Goal: Transaction & Acquisition: Purchase product/service

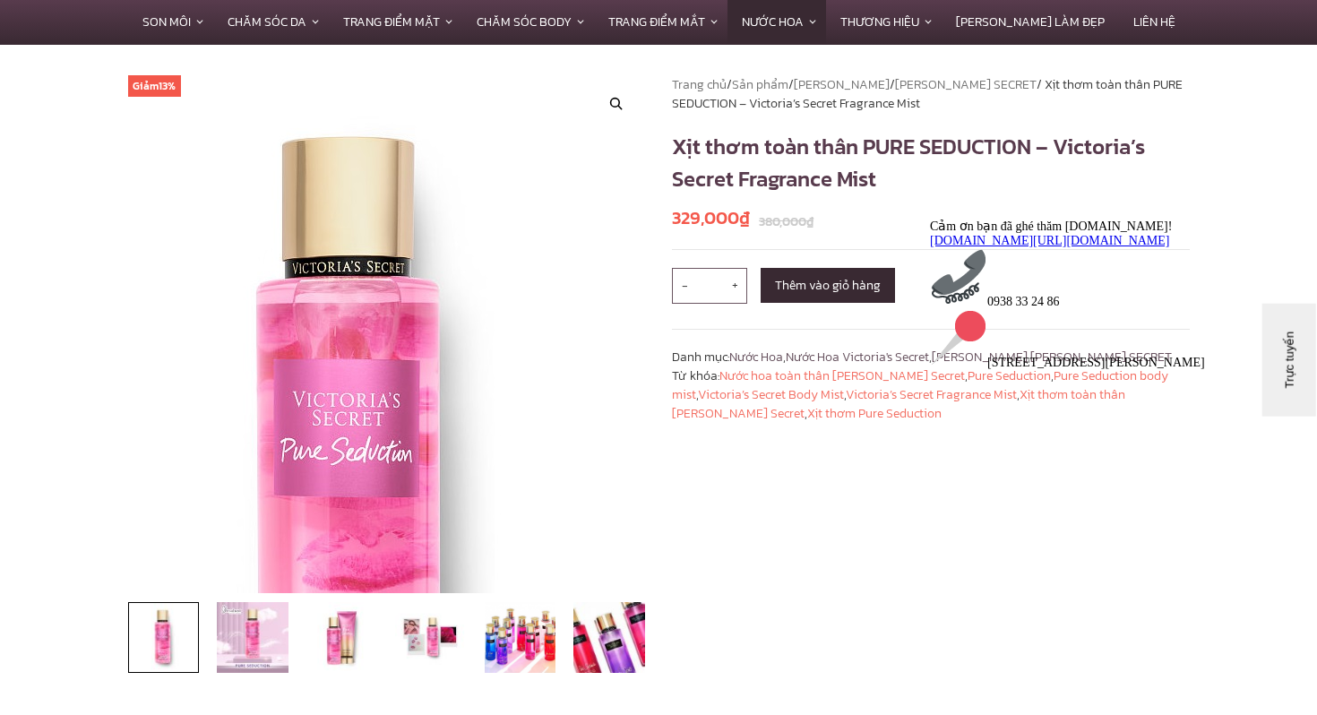
scroll to position [121, 0]
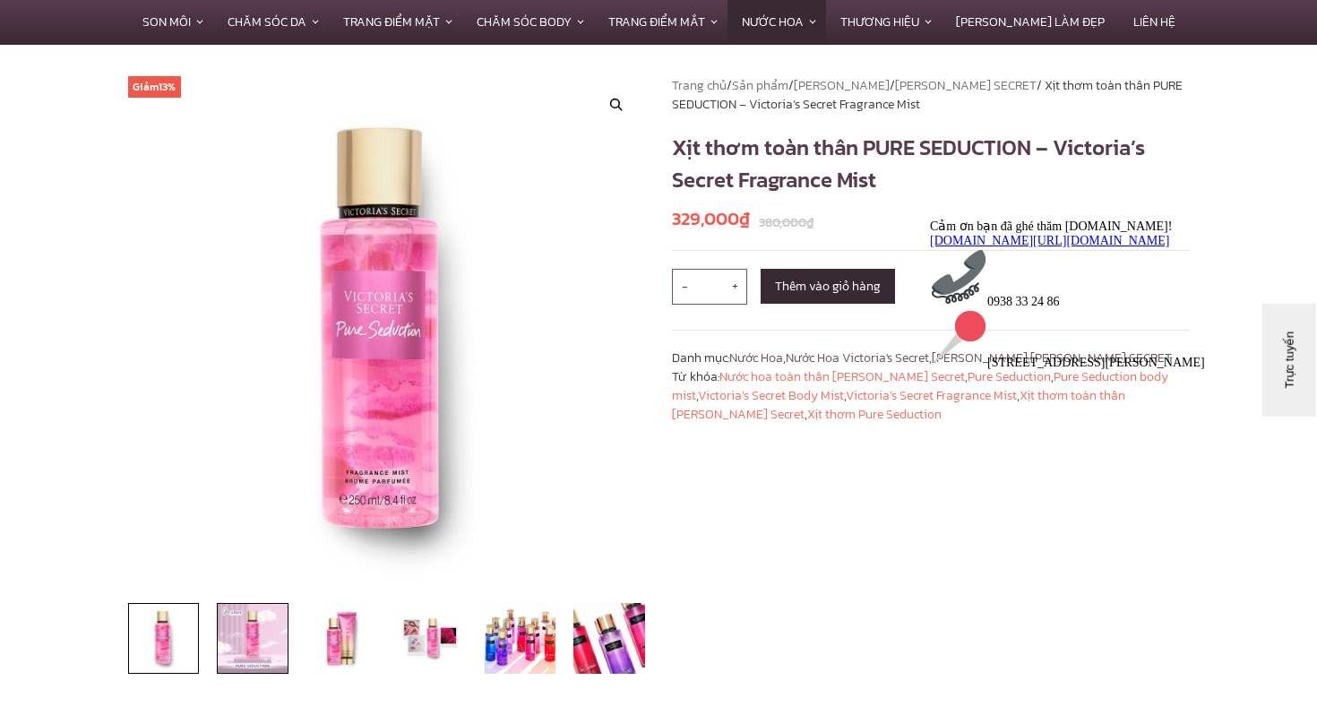
click at [266, 624] on img at bounding box center [253, 639] width 72 height 72
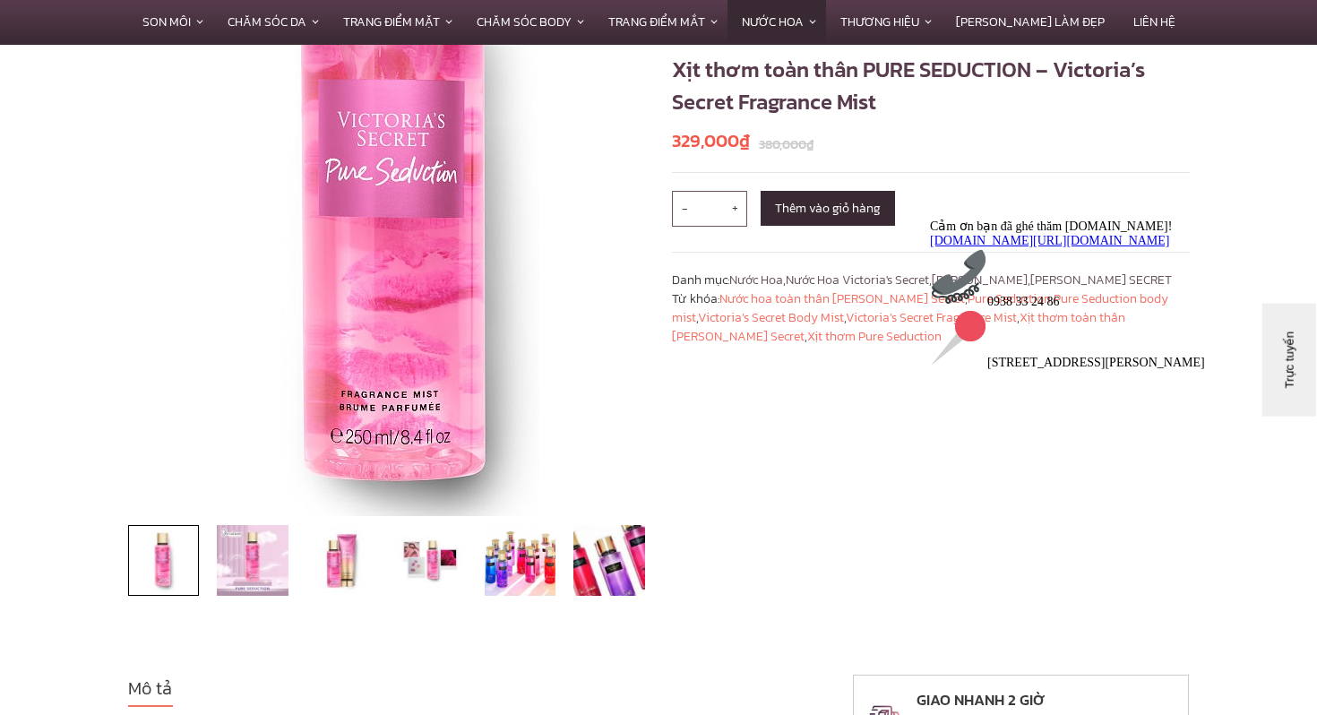
scroll to position [192, 0]
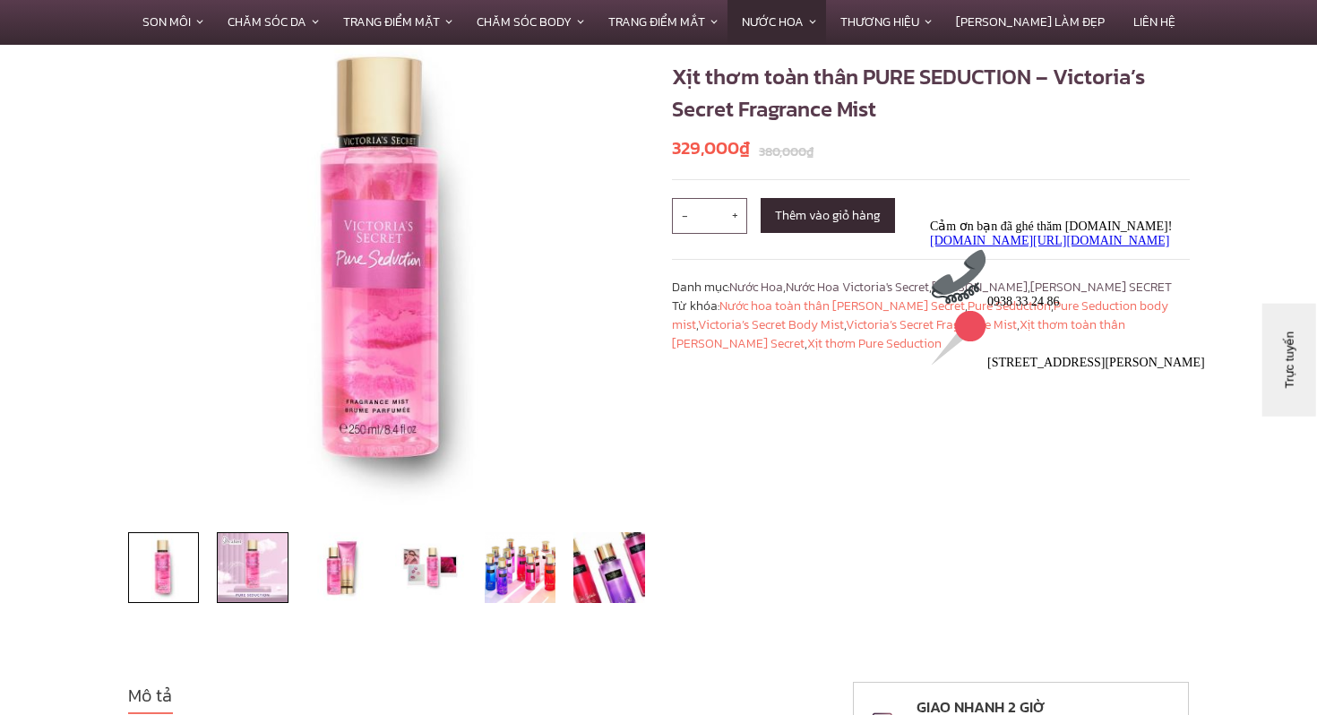
click at [231, 598] on img at bounding box center [253, 568] width 72 height 72
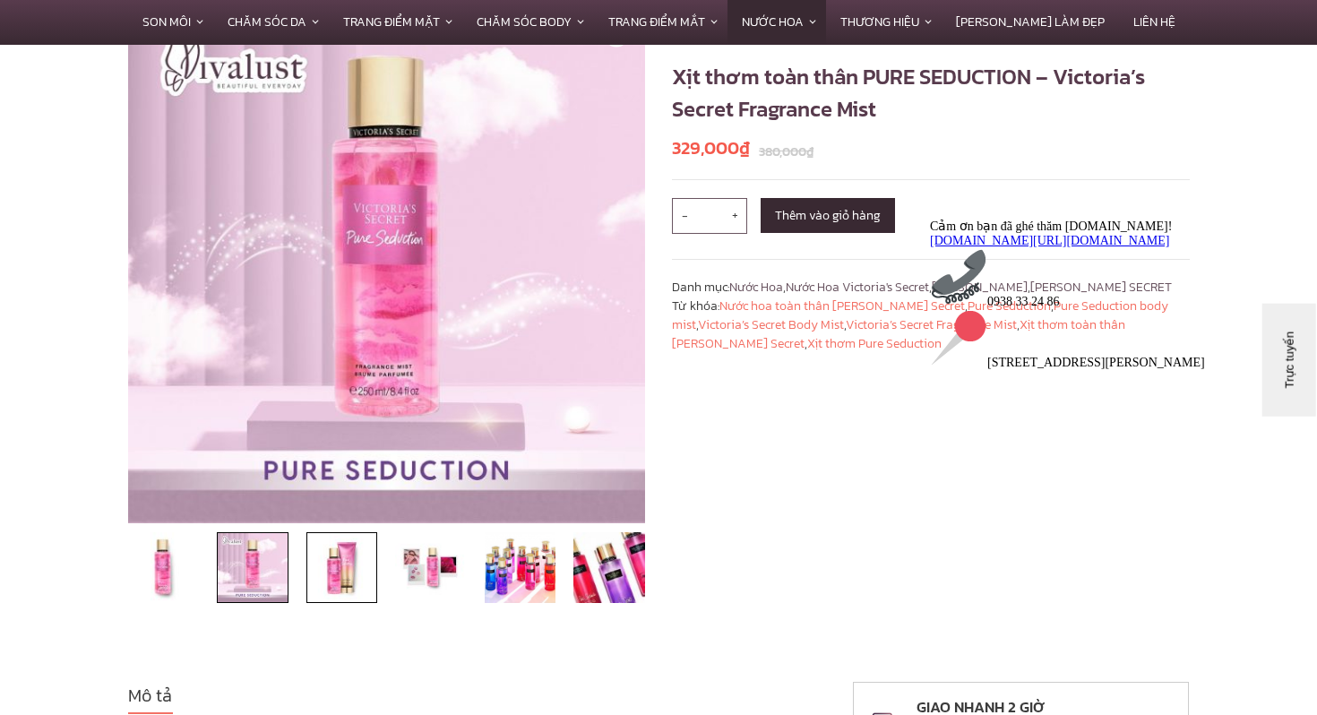
click at [325, 576] on img at bounding box center [342, 568] width 72 height 72
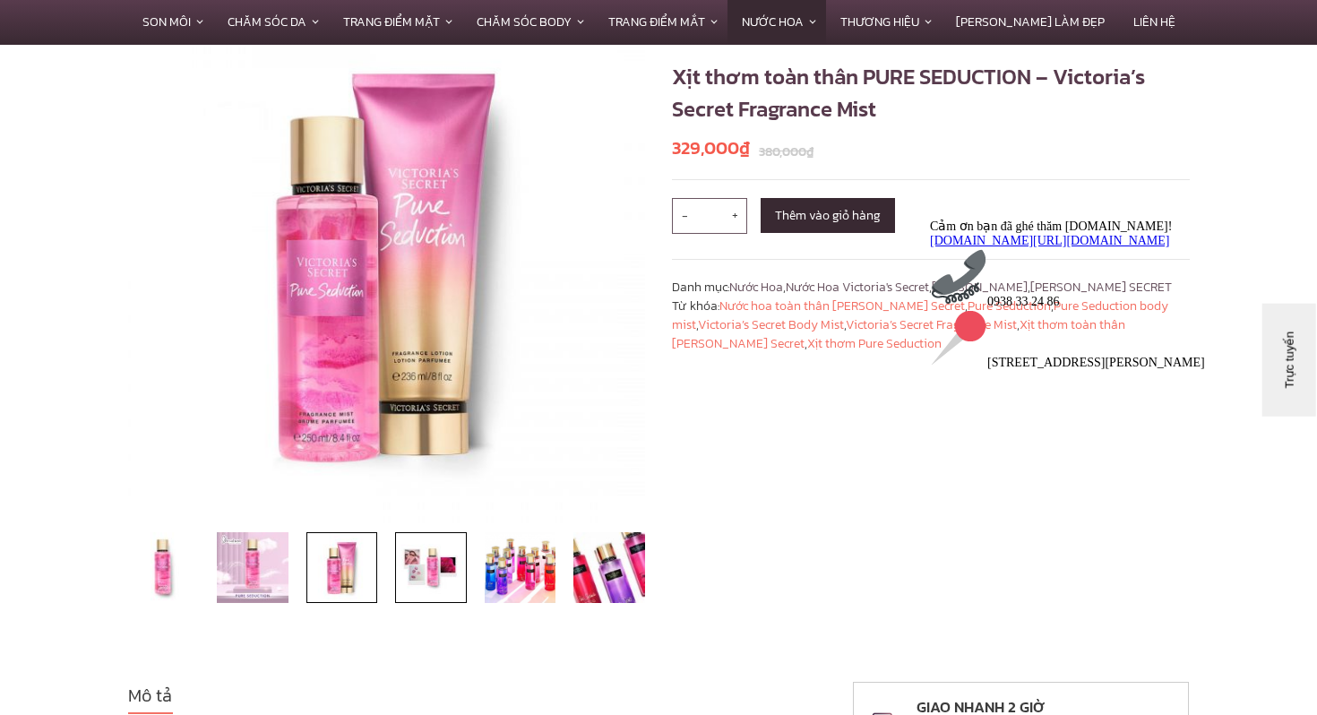
click at [438, 555] on img at bounding box center [431, 568] width 72 height 72
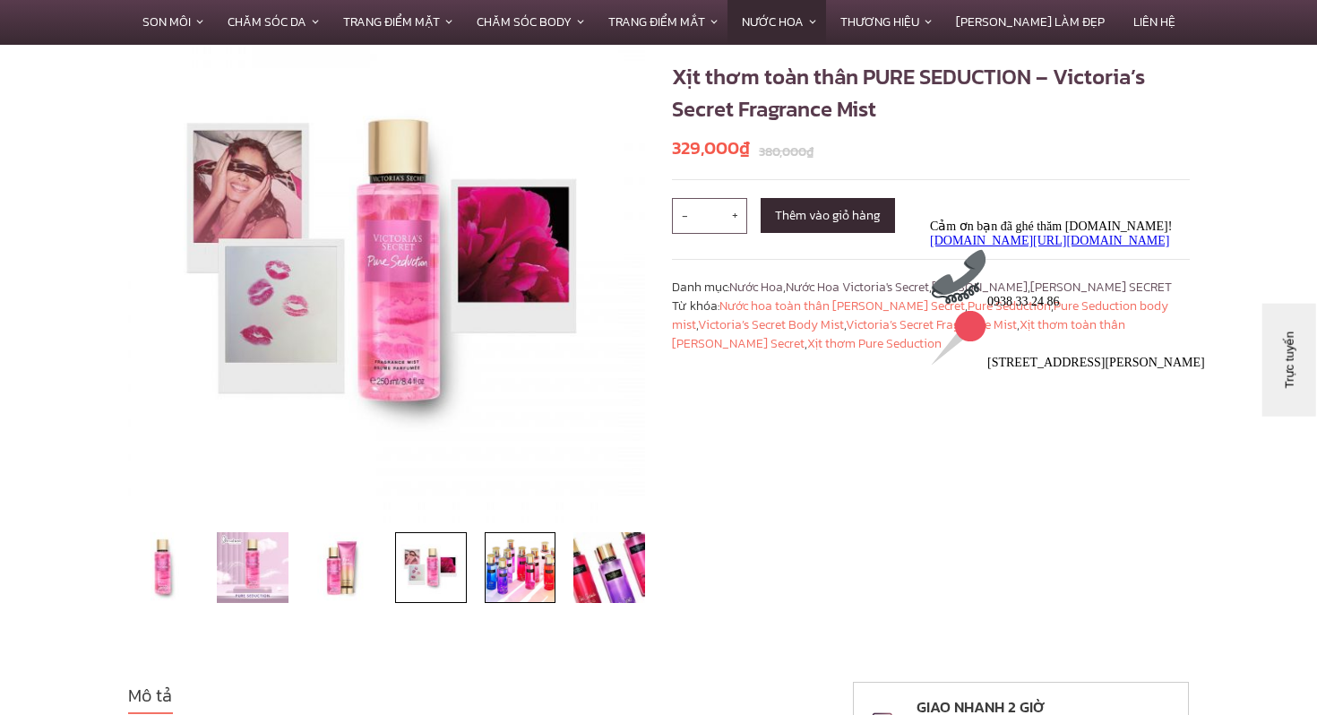
click at [539, 554] on img at bounding box center [521, 568] width 72 height 72
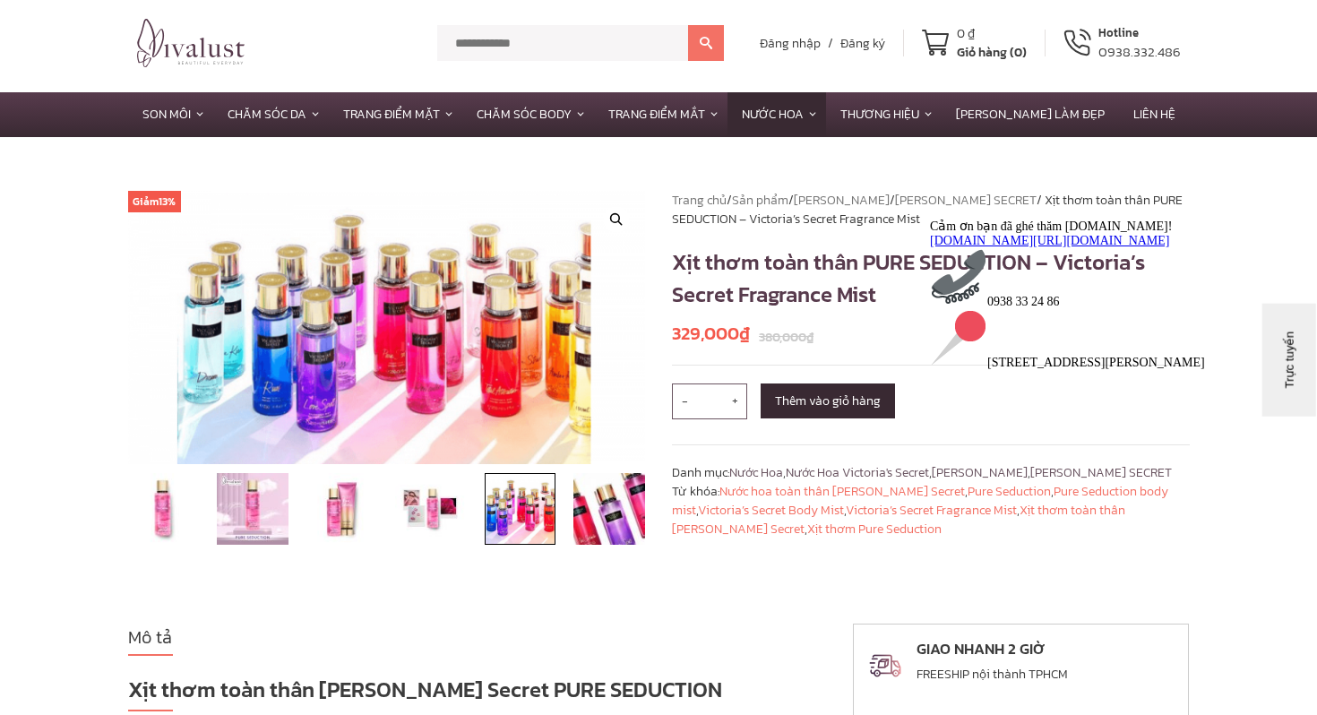
scroll to position [0, 0]
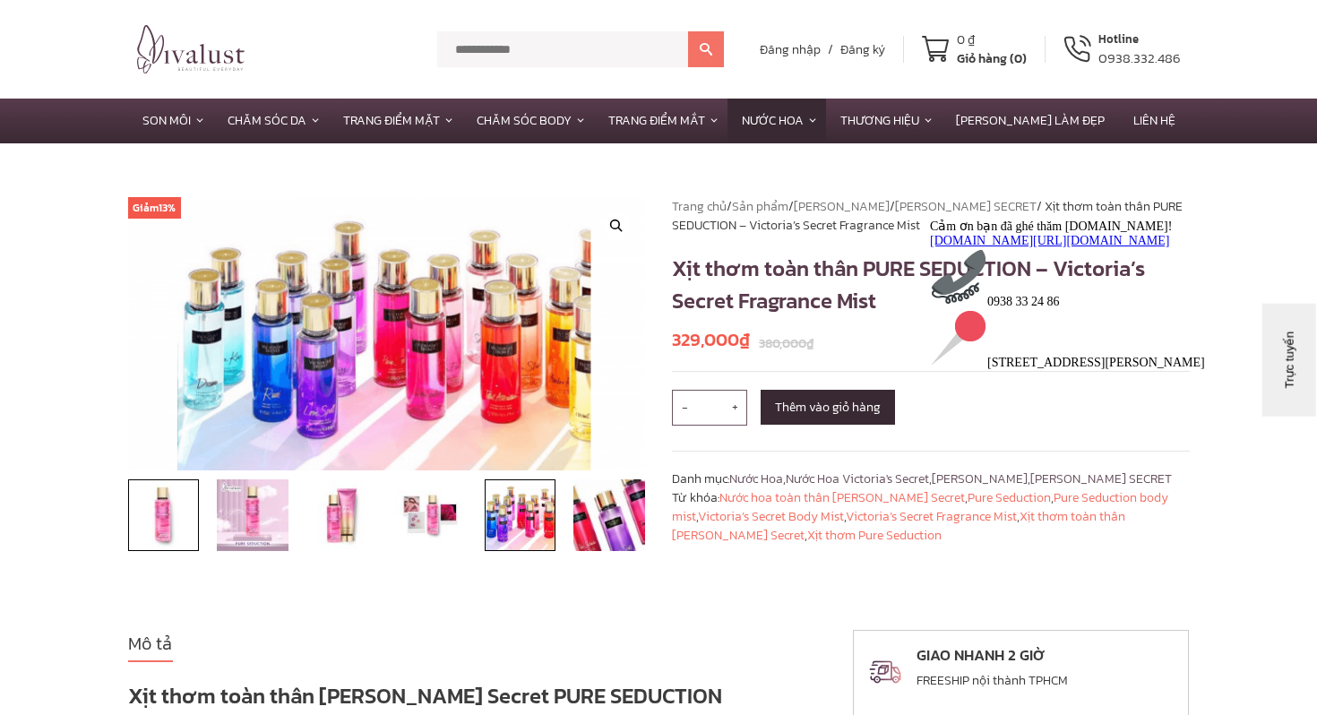
click at [164, 530] on img at bounding box center [164, 515] width 72 height 72
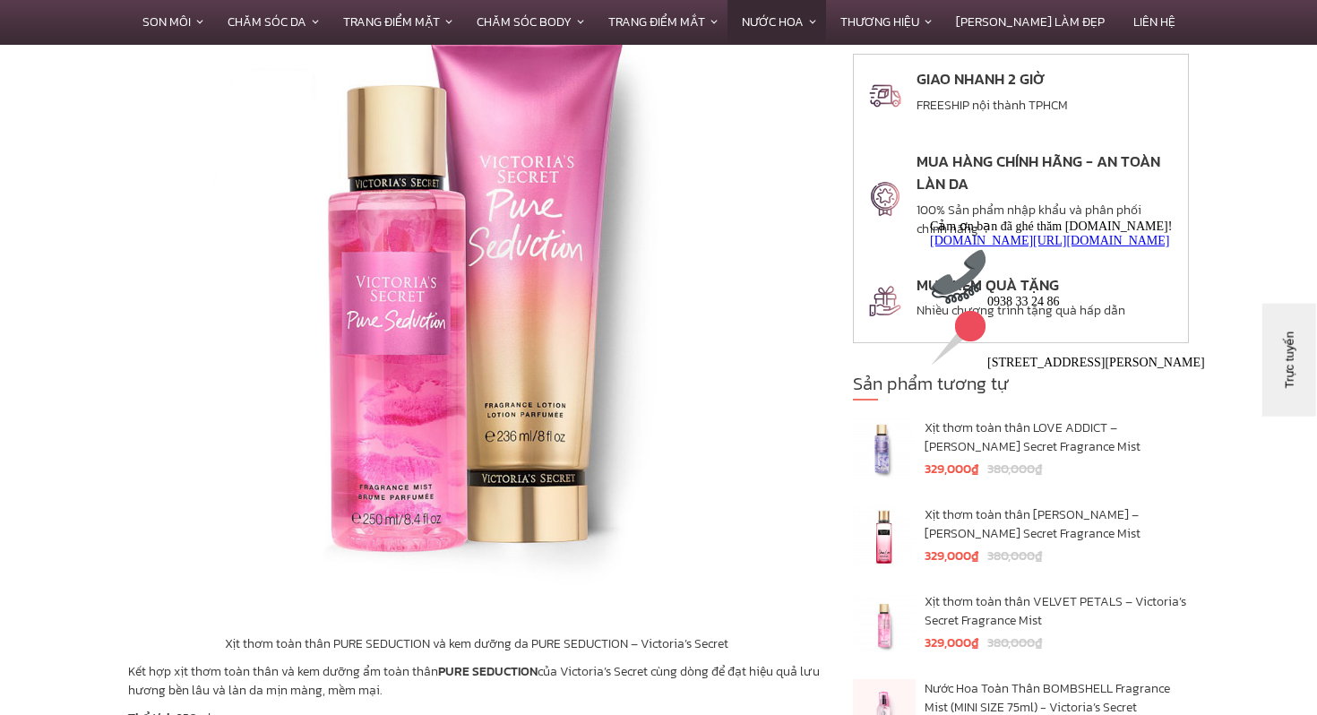
scroll to position [3731, 0]
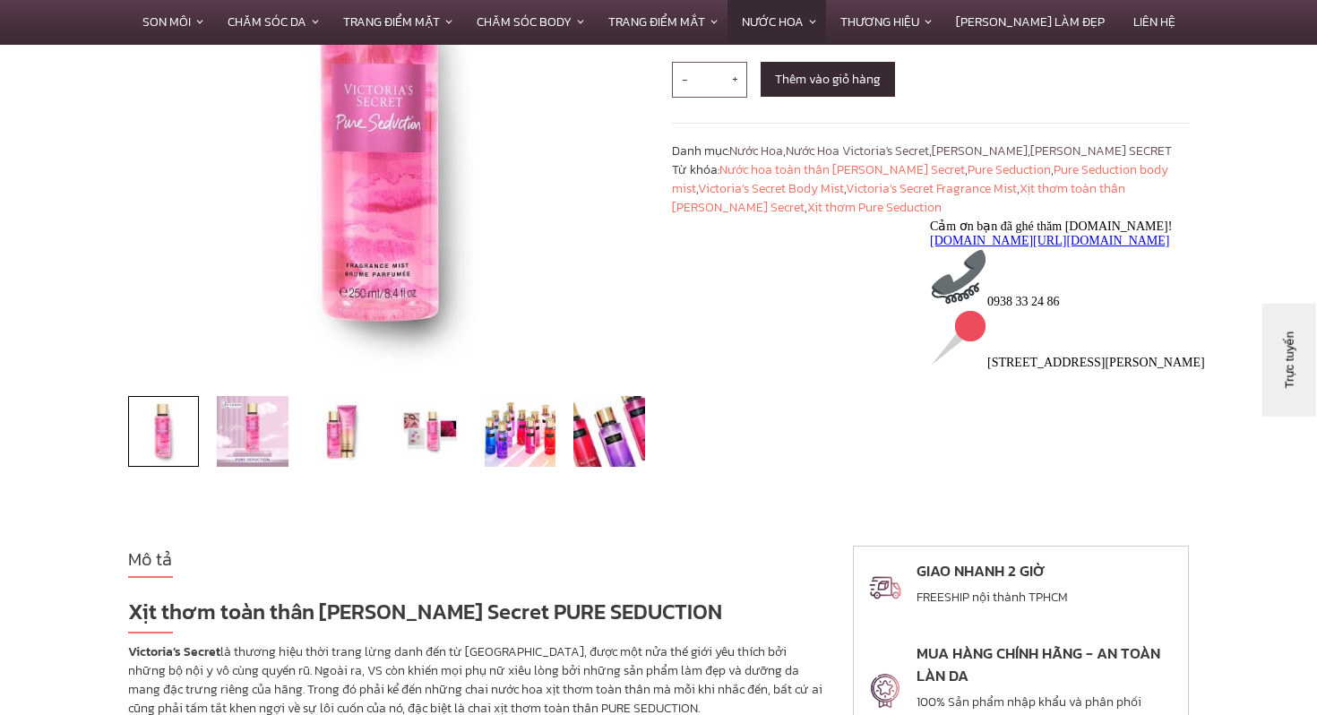
scroll to position [355, 0]
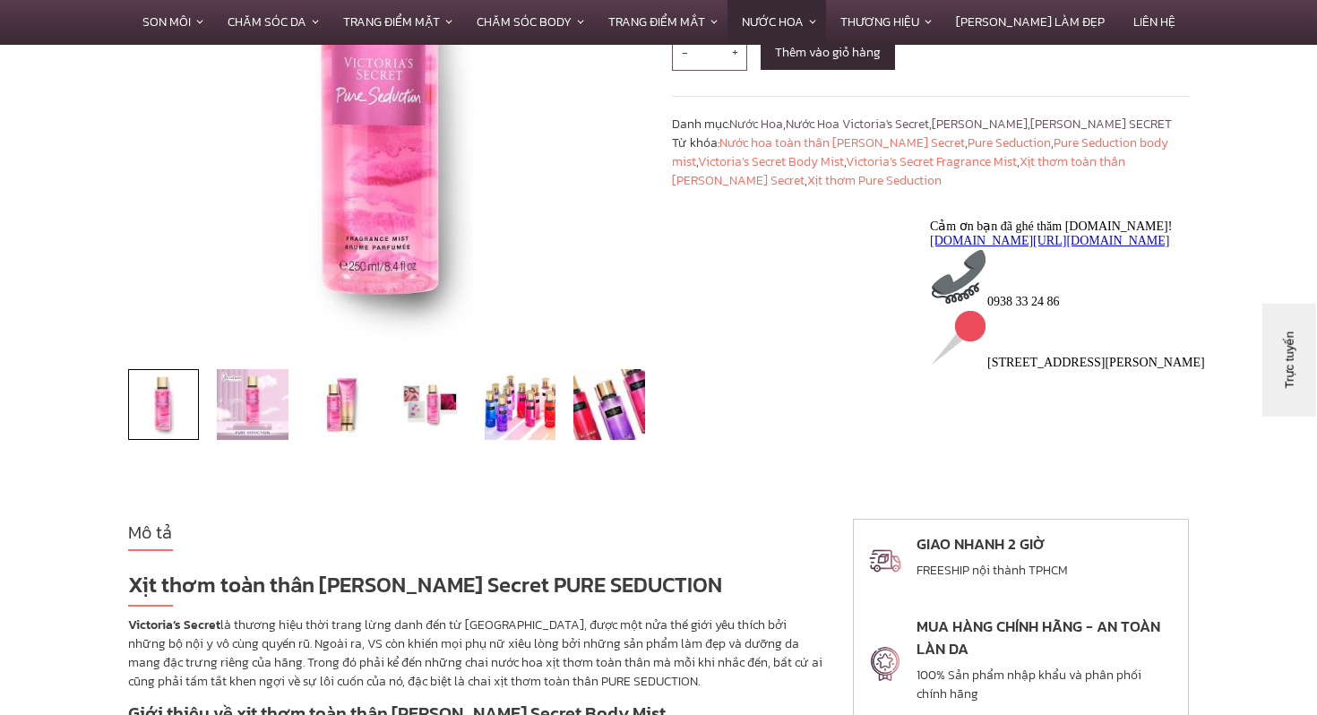
click at [930, 219] on icon "Thu hút chú ý đến tính năng trò chuyện" at bounding box center [930, 219] width 0 height 0
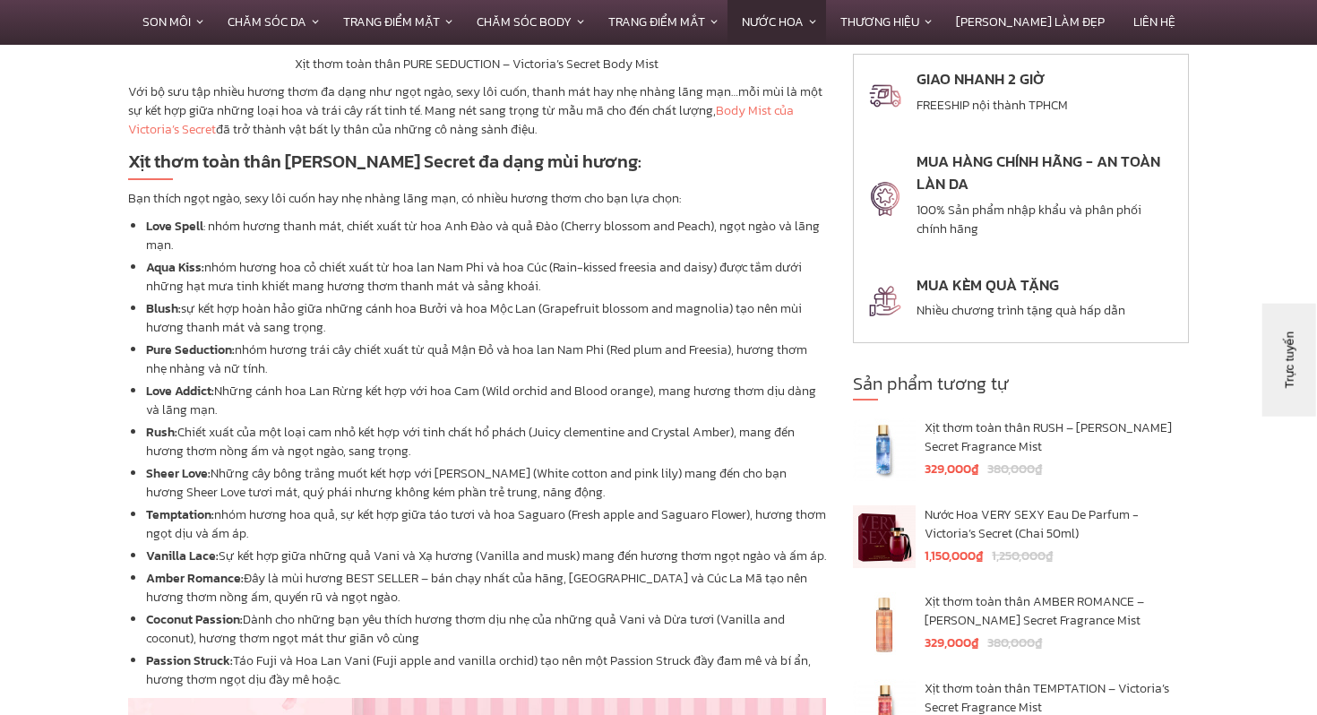
scroll to position [2395, 0]
